Goal: Transaction & Acquisition: Purchase product/service

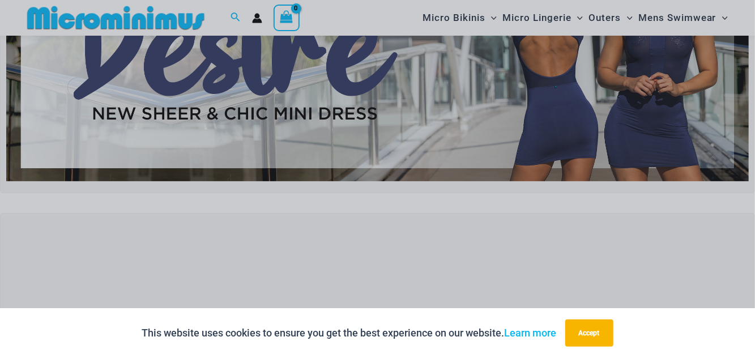
scroll to position [157, 0]
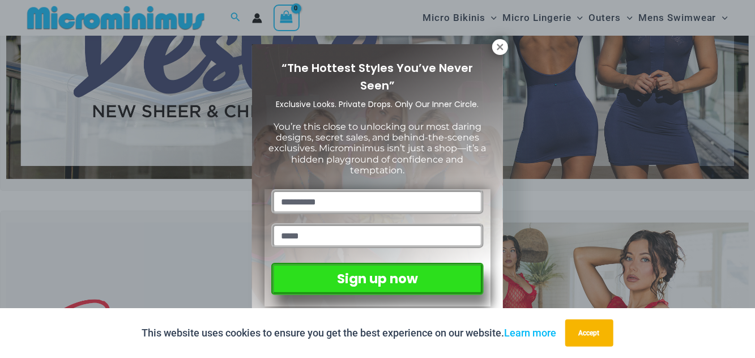
click at [500, 46] on icon at bounding box center [500, 47] width 6 height 6
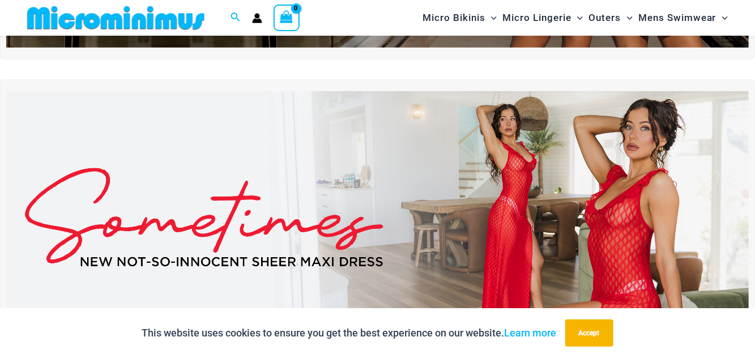
click at [648, 197] on img at bounding box center [377, 217] width 742 height 253
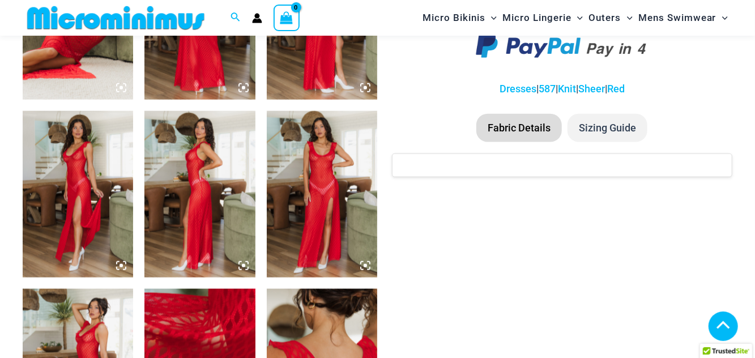
click at [367, 264] on icon at bounding box center [365, 265] width 10 height 10
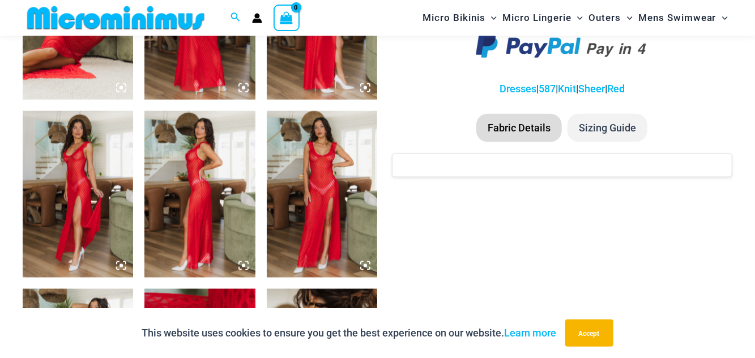
click at [365, 265] on icon at bounding box center [364, 265] width 3 height 3
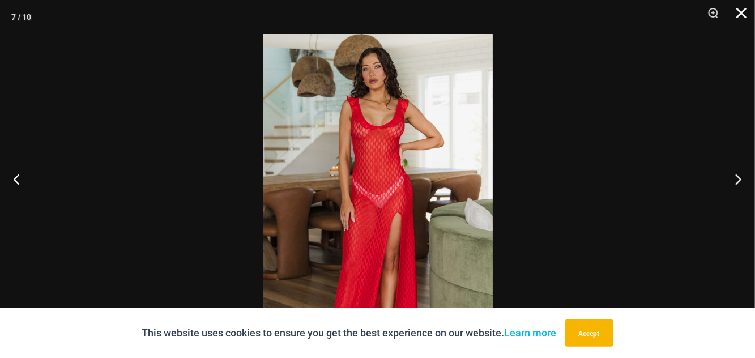
click at [749, 12] on button "Close" at bounding box center [737, 17] width 28 height 34
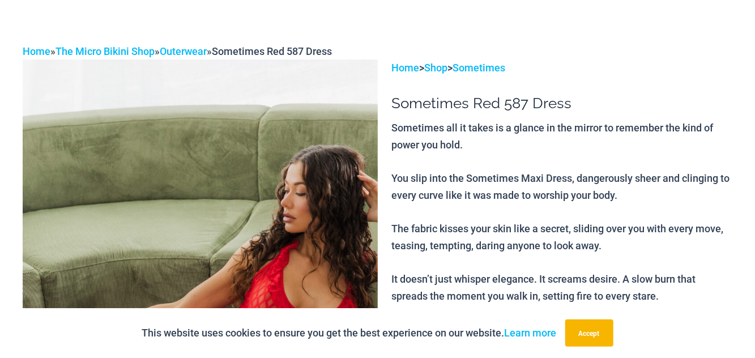
scroll to position [0, 0]
